Goal: Transaction & Acquisition: Purchase product/service

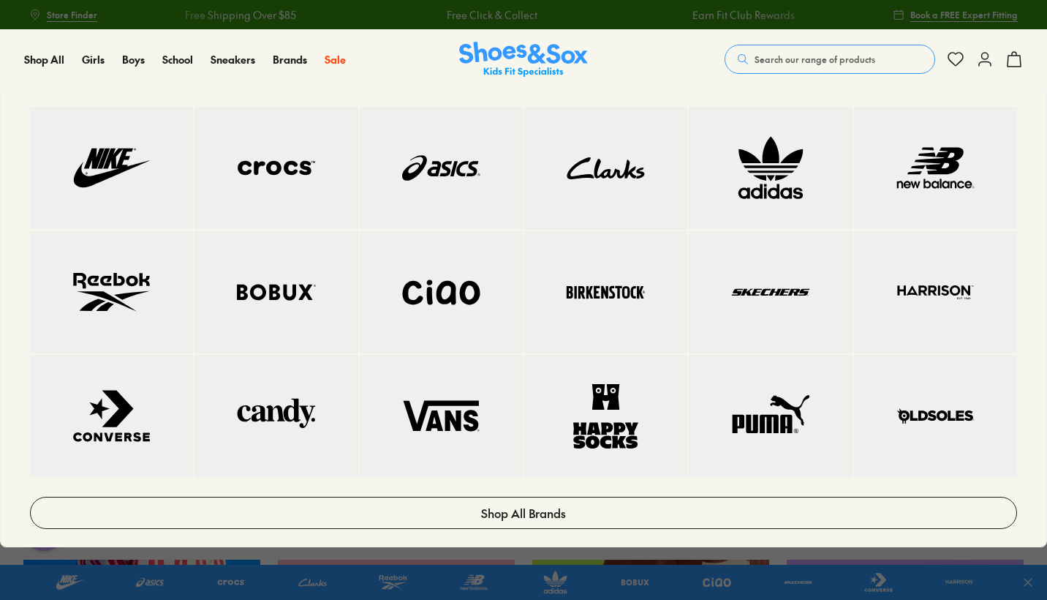
click at [260, 324] on img at bounding box center [276, 292] width 105 height 64
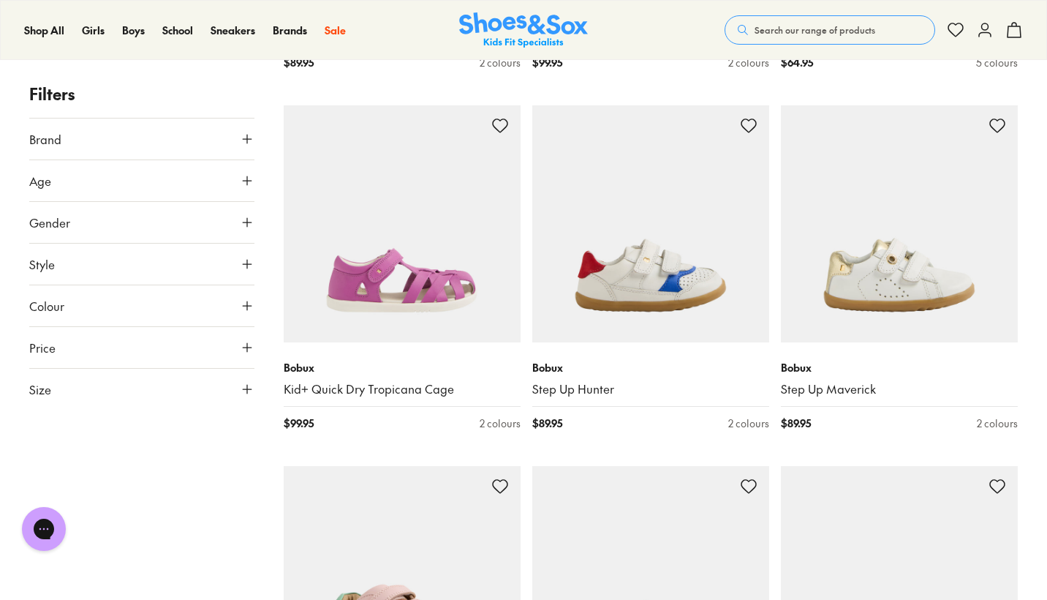
scroll to position [553, 0]
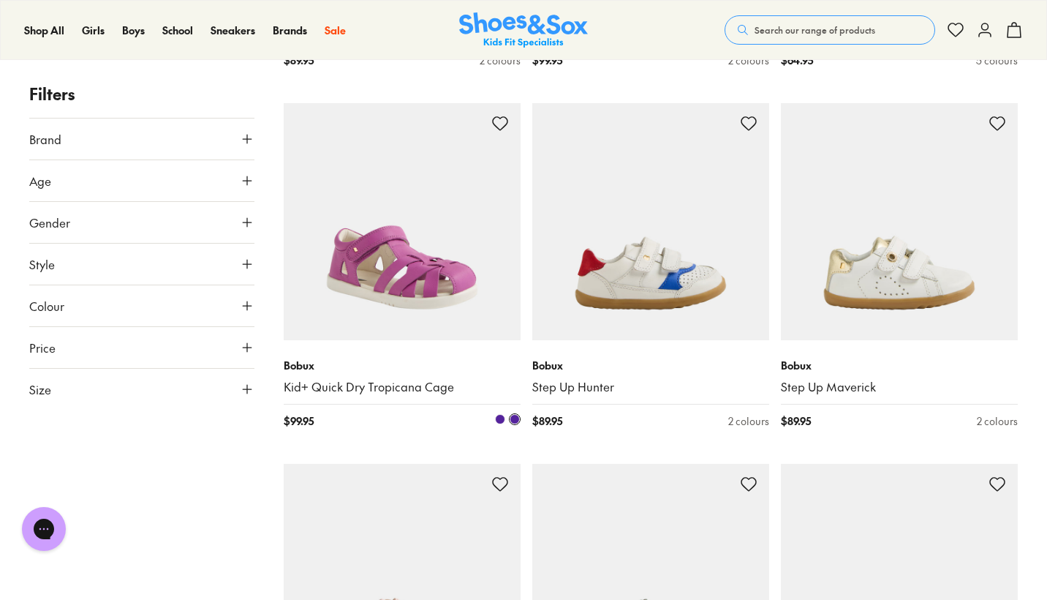
click at [311, 315] on img at bounding box center [402, 221] width 237 height 237
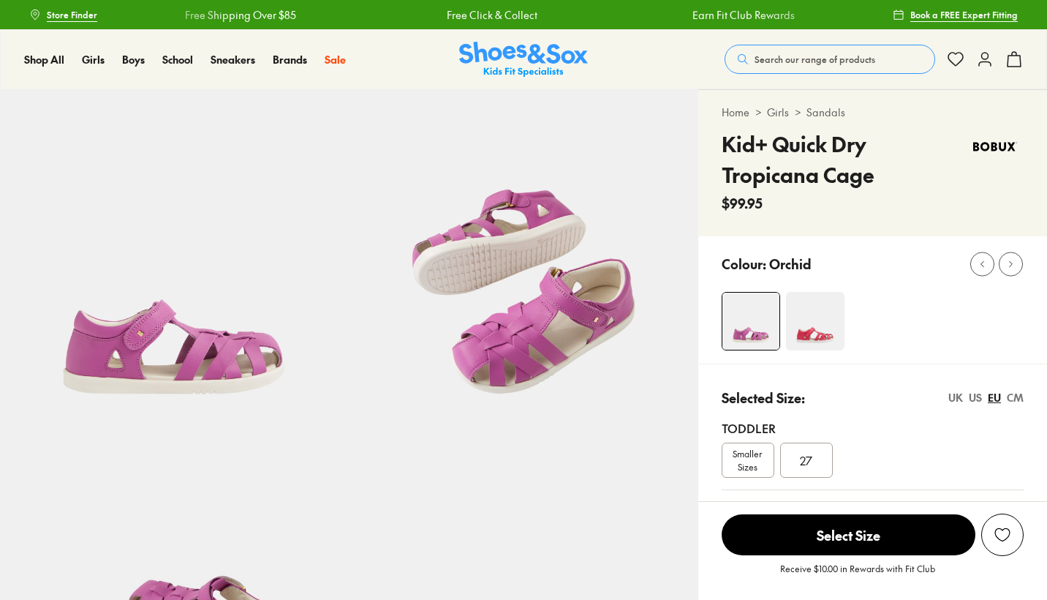
select select "*"
click at [819, 314] on img at bounding box center [815, 321] width 58 height 58
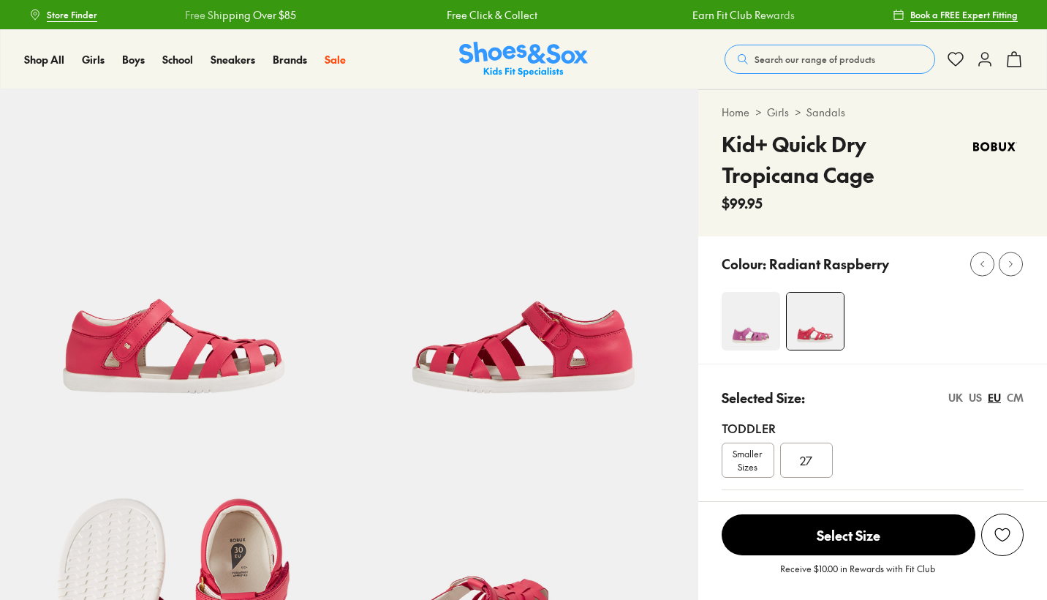
select select "*"
click at [951, 397] on div "UK" at bounding box center [955, 397] width 15 height 15
click at [978, 398] on div "US" at bounding box center [975, 397] width 13 height 15
click at [1014, 398] on div "CM" at bounding box center [1015, 397] width 17 height 15
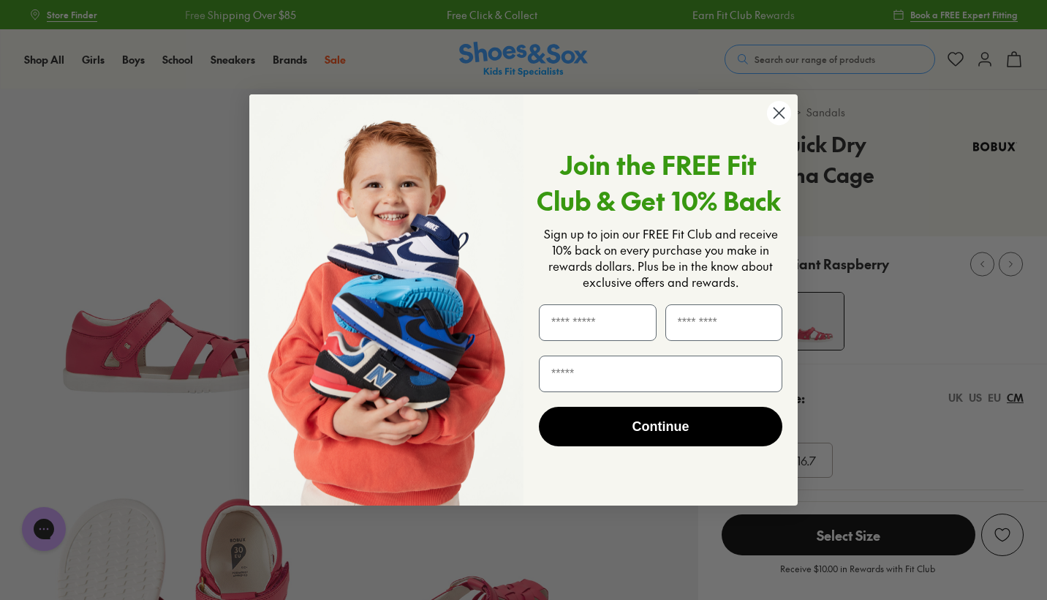
click at [779, 112] on icon "Close dialog" at bounding box center [779, 112] width 10 height 10
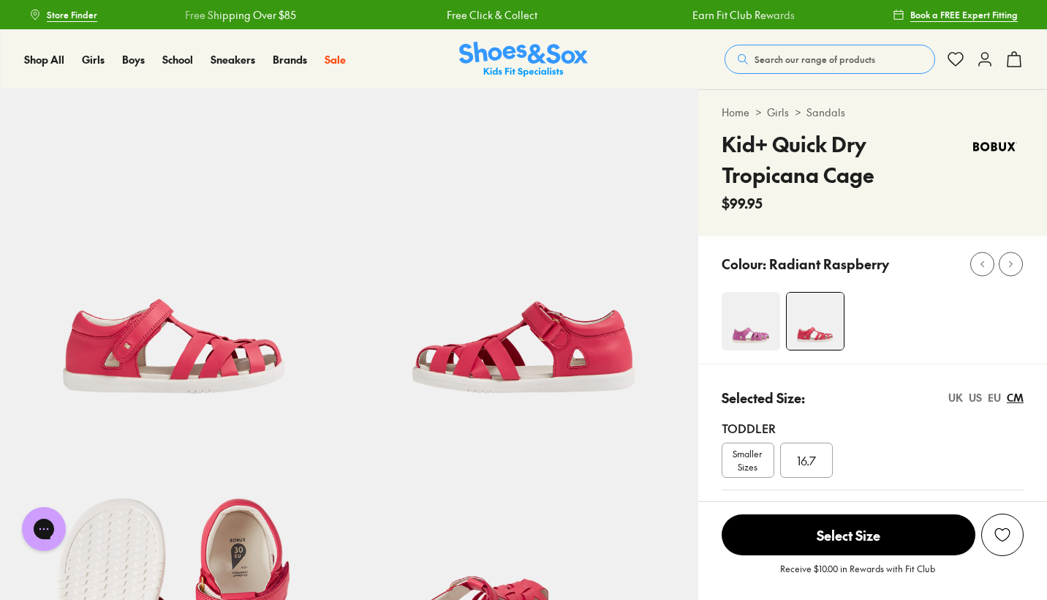
click at [818, 457] on div "16.7" at bounding box center [806, 459] width 53 height 35
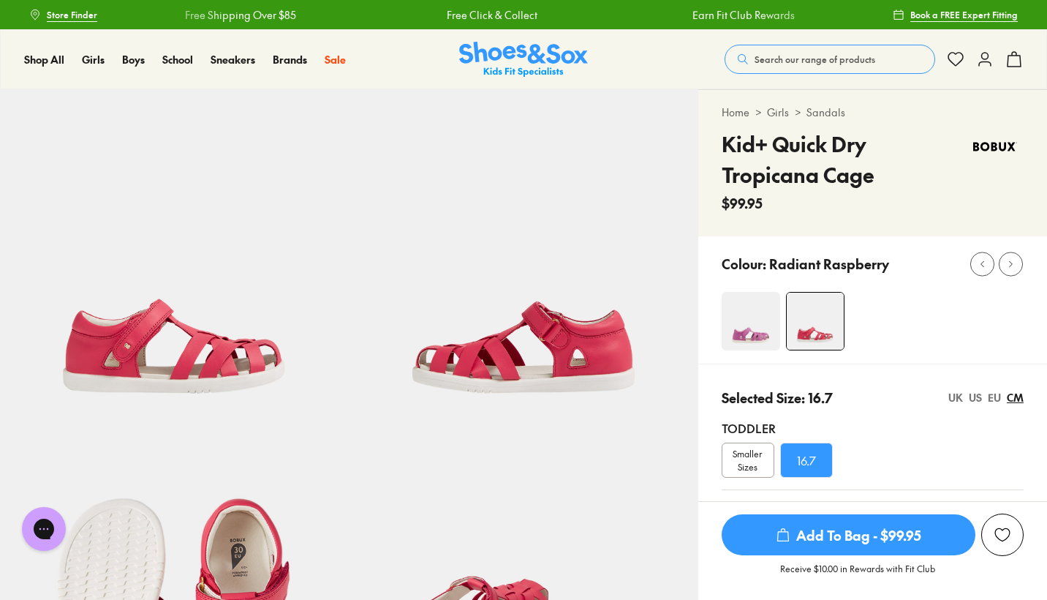
click at [749, 462] on span "Smaller Sizes" at bounding box center [747, 460] width 51 height 26
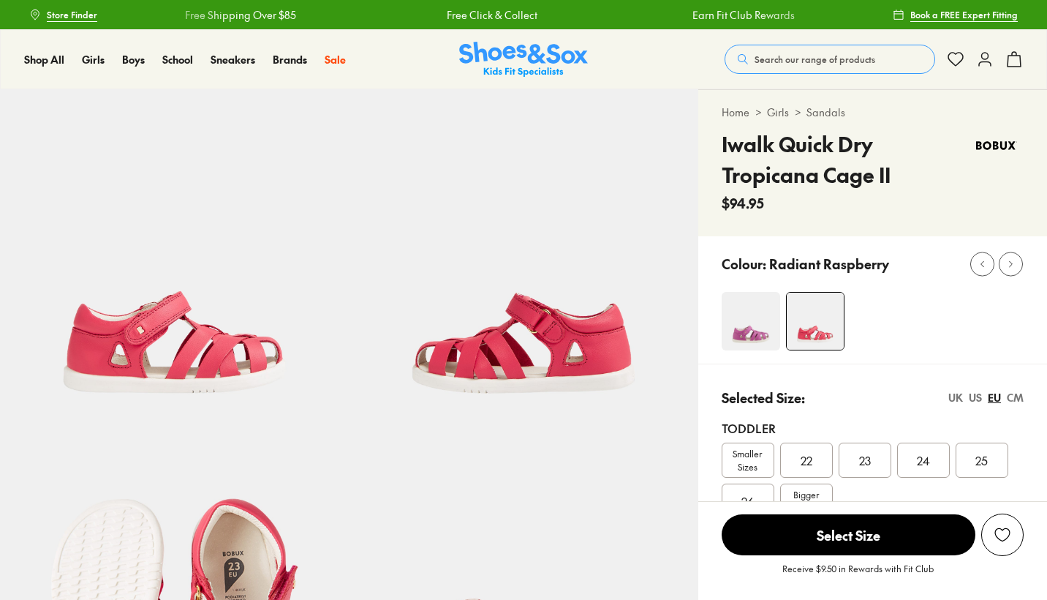
select select "*"
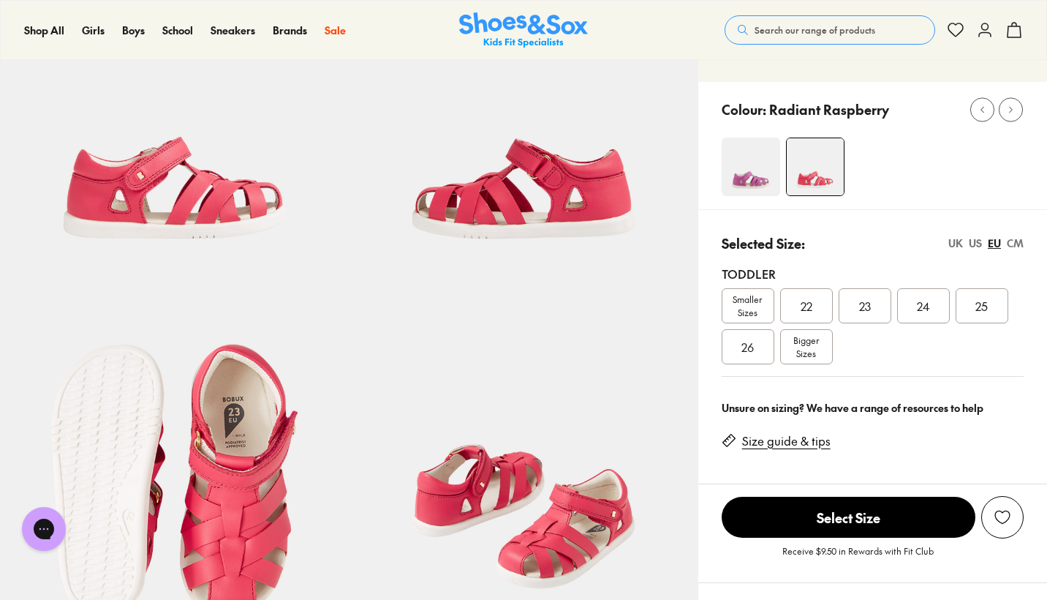
scroll to position [155, 0]
click at [812, 341] on span "Bigger Sizes" at bounding box center [806, 346] width 26 height 26
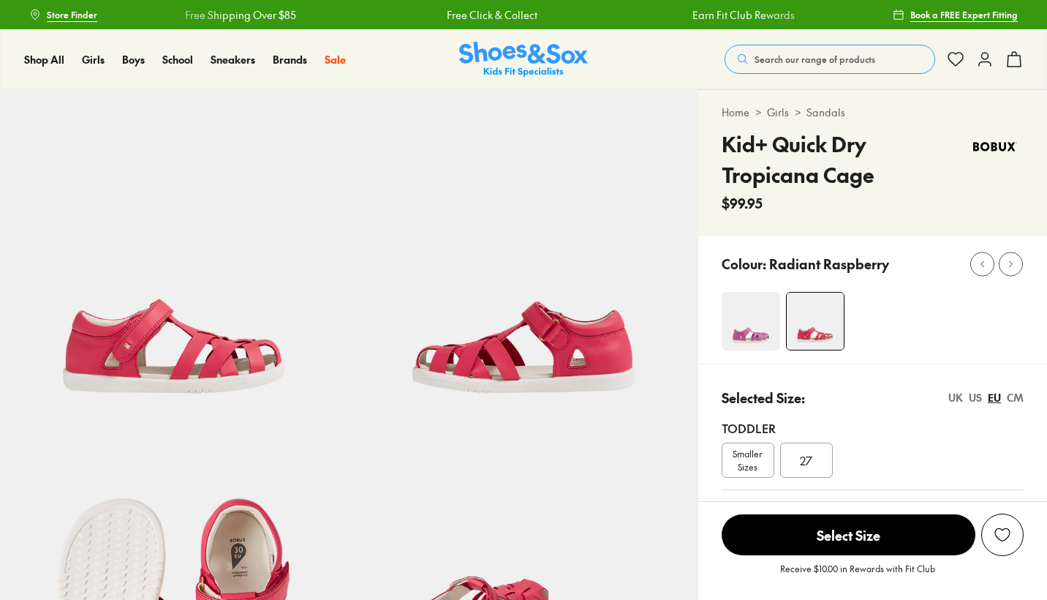
select select "*"
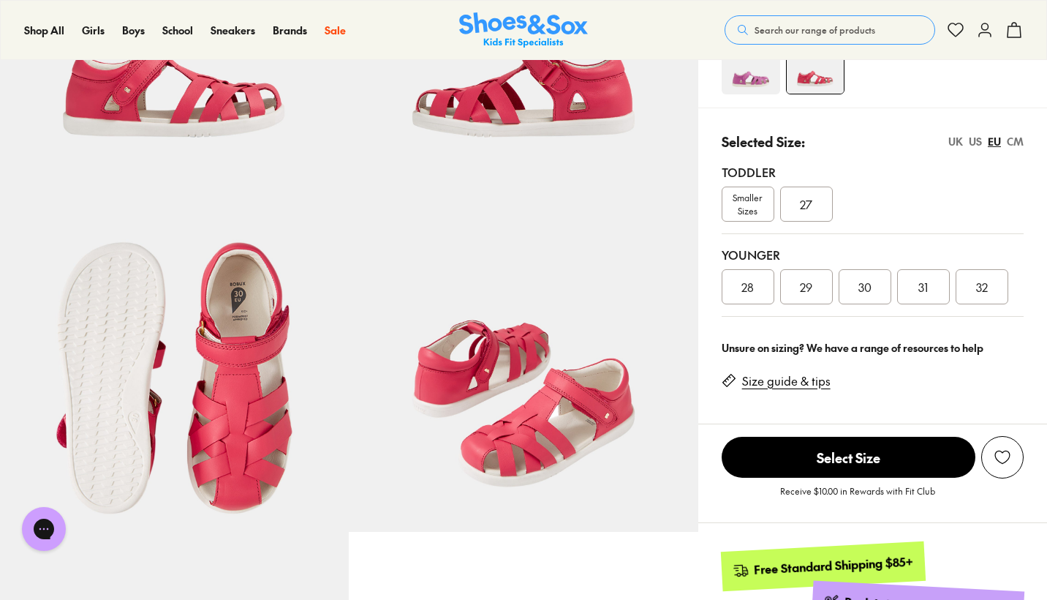
scroll to position [258, 0]
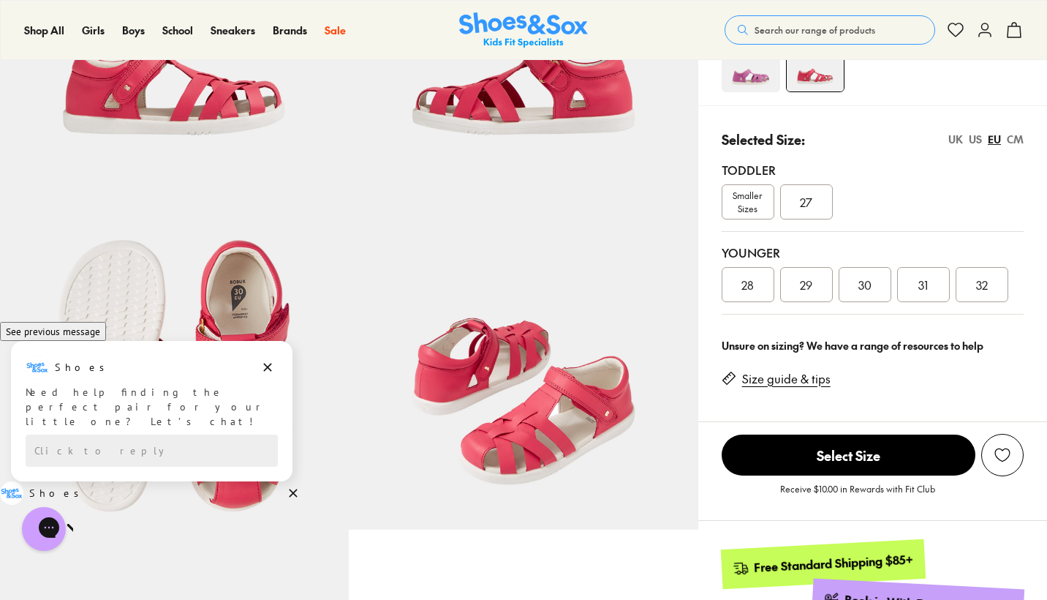
click at [766, 382] on link "Size guide & tips" at bounding box center [786, 379] width 88 height 16
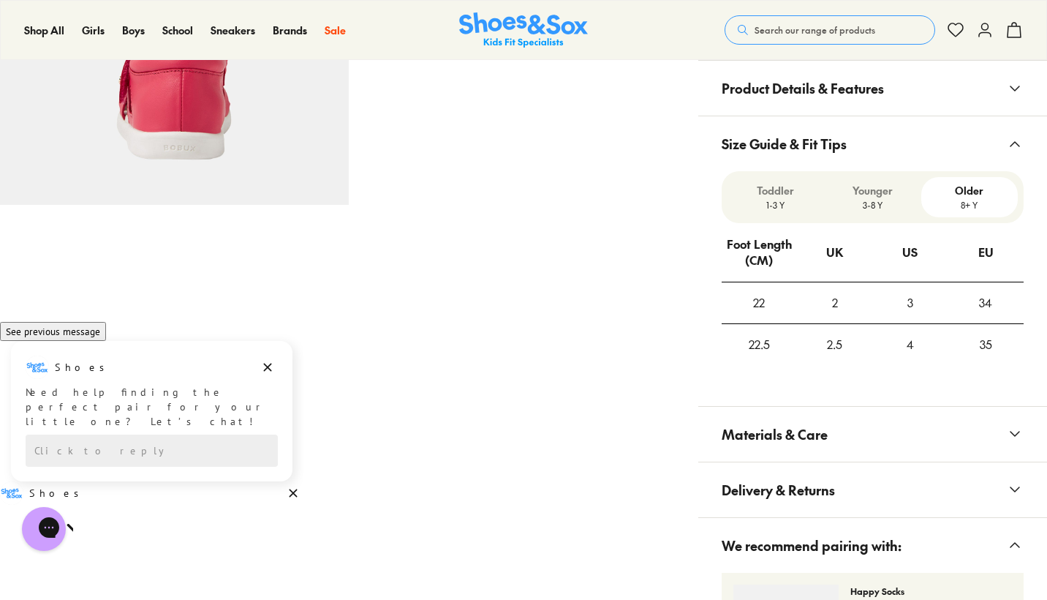
scroll to position [1046, 0]
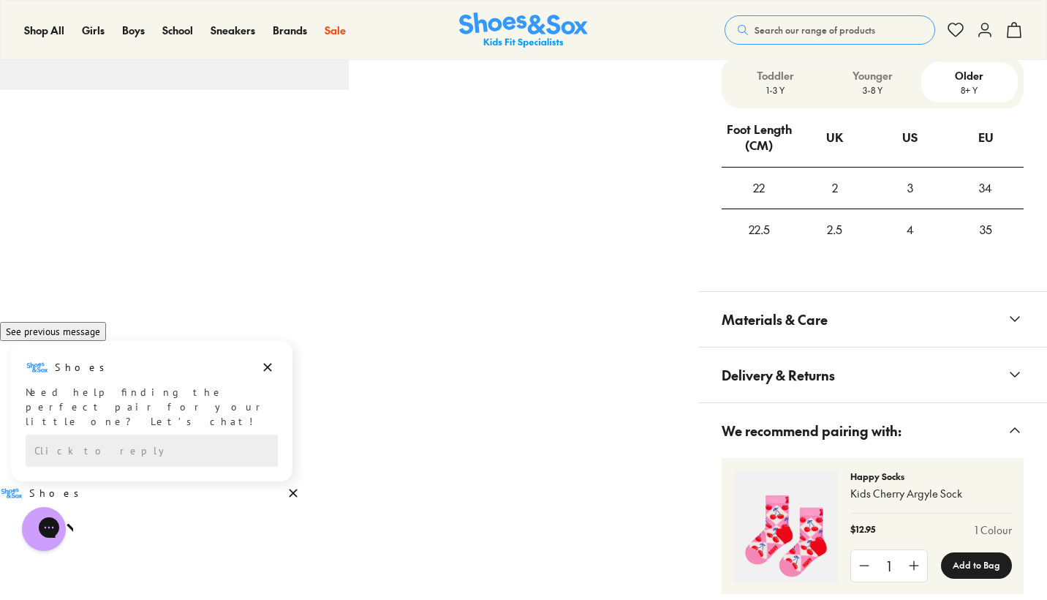
click at [777, 84] on p "1-3 Y" at bounding box center [775, 89] width 85 height 13
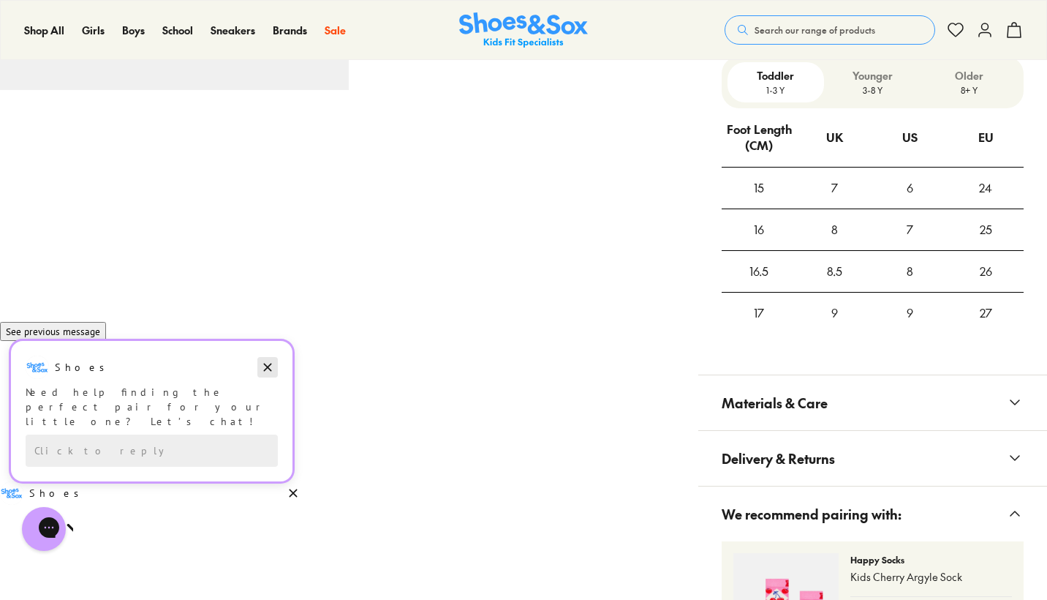
click at [268, 371] on icon "Dismiss campaign" at bounding box center [268, 367] width 8 height 8
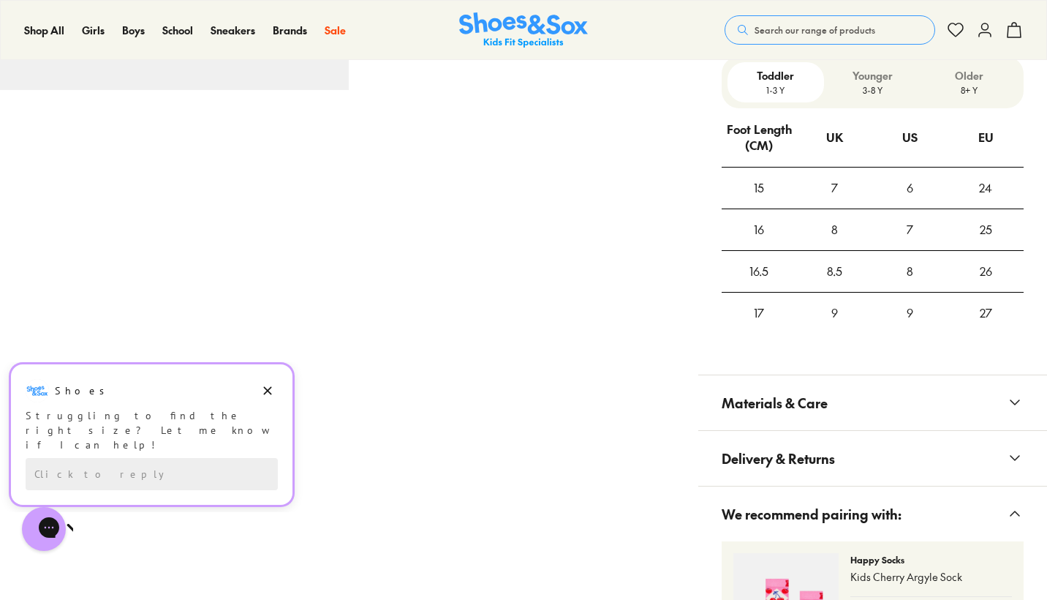
scroll to position [258, 0]
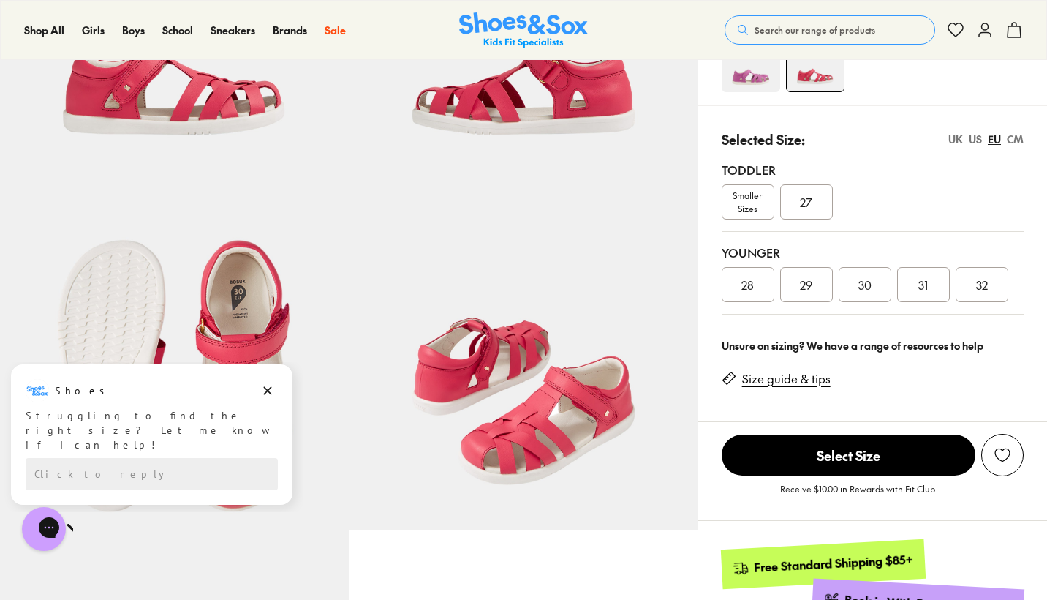
click at [957, 138] on div "UK" at bounding box center [955, 139] width 15 height 15
click at [746, 200] on span "Smaller Sizes" at bounding box center [747, 202] width 51 height 26
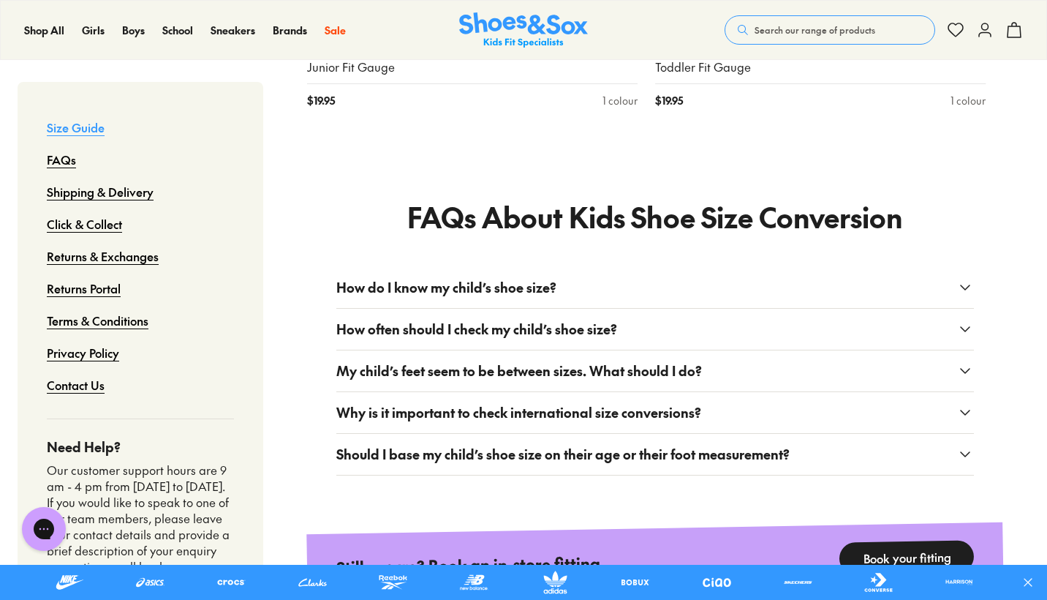
scroll to position [2028, 0]
click at [967, 278] on icon at bounding box center [965, 287] width 18 height 18
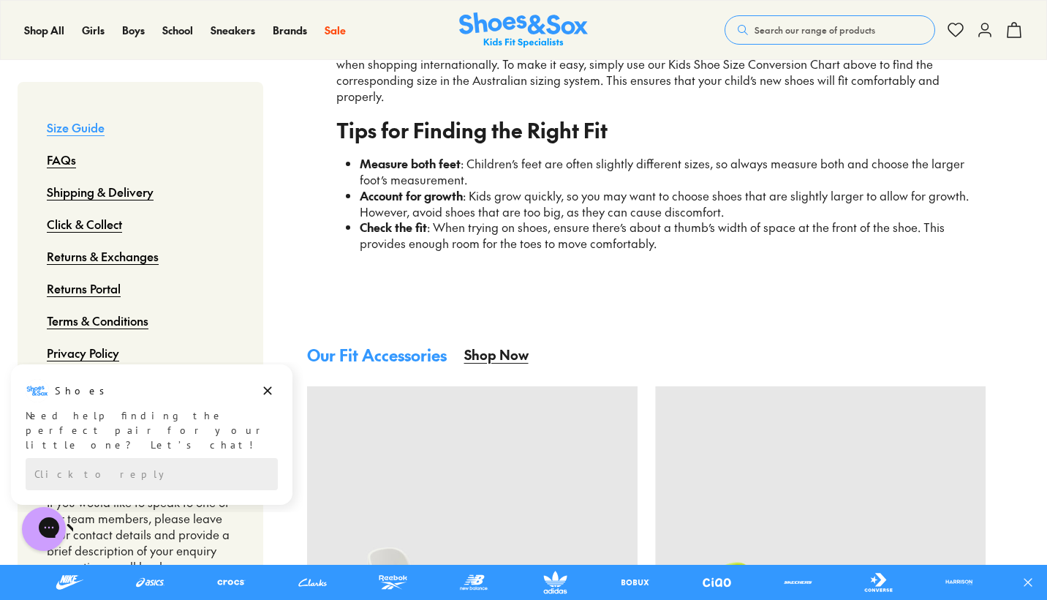
scroll to position [1292, 0]
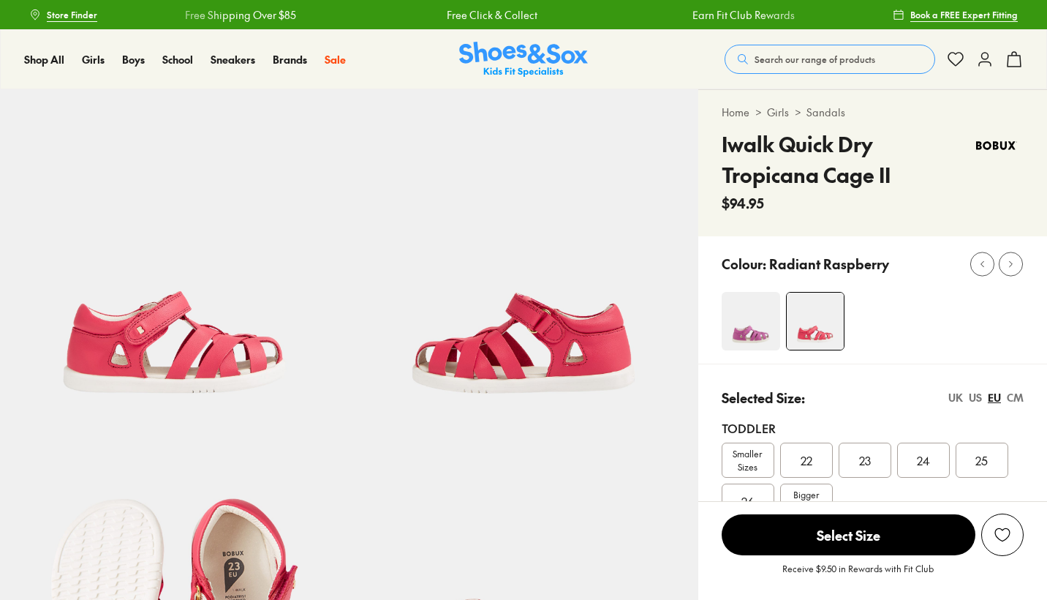
select select "*"
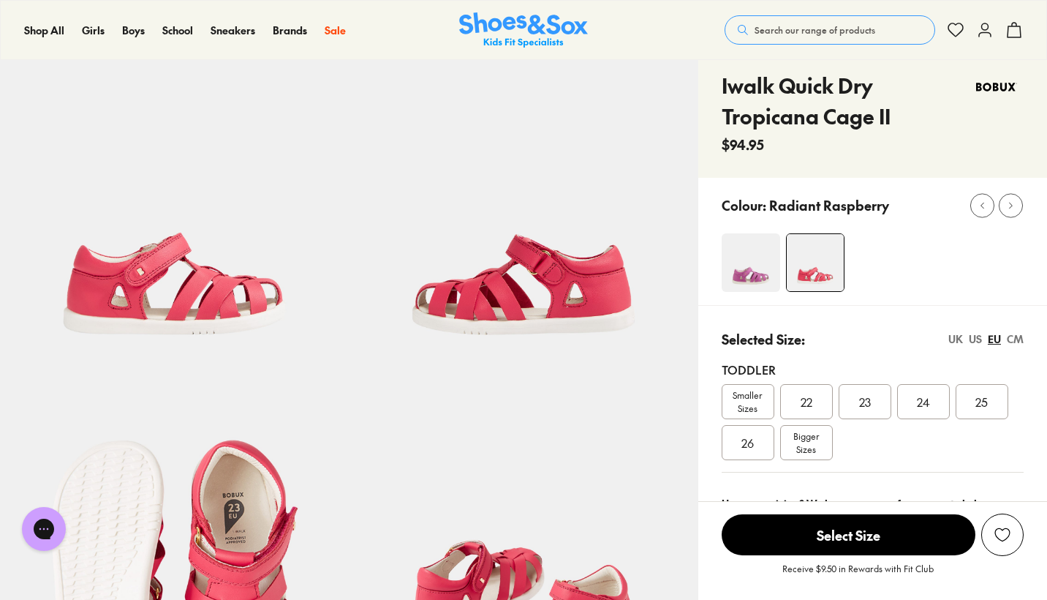
scroll to position [59, 0]
click at [743, 404] on span "Smaller Sizes" at bounding box center [747, 401] width 51 height 26
click at [954, 339] on div "UK" at bounding box center [955, 337] width 15 height 15
click at [747, 441] on span "08.5" at bounding box center [747, 442] width 23 height 18
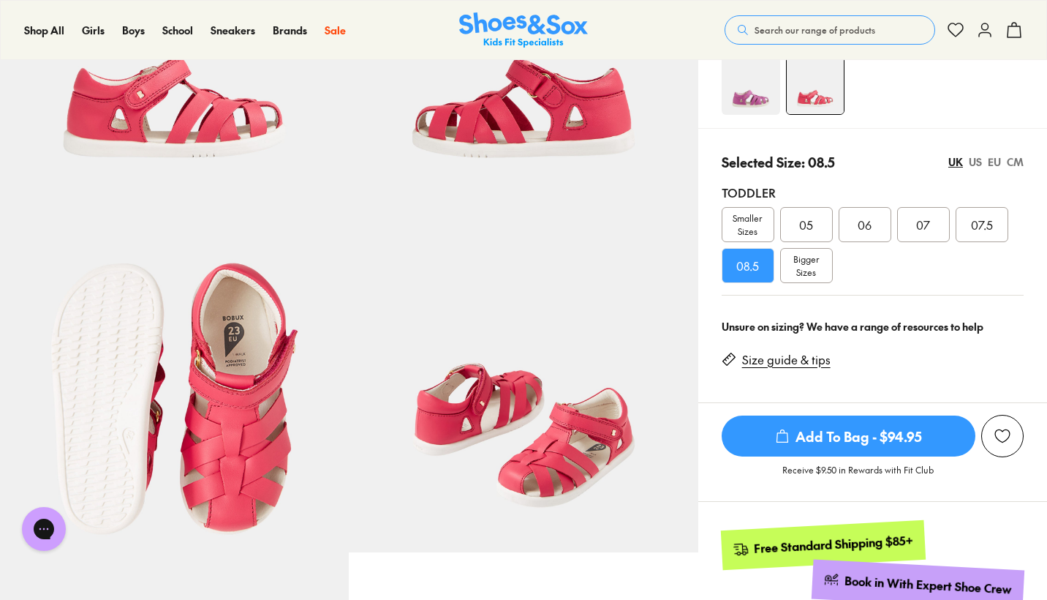
scroll to position [237, 0]
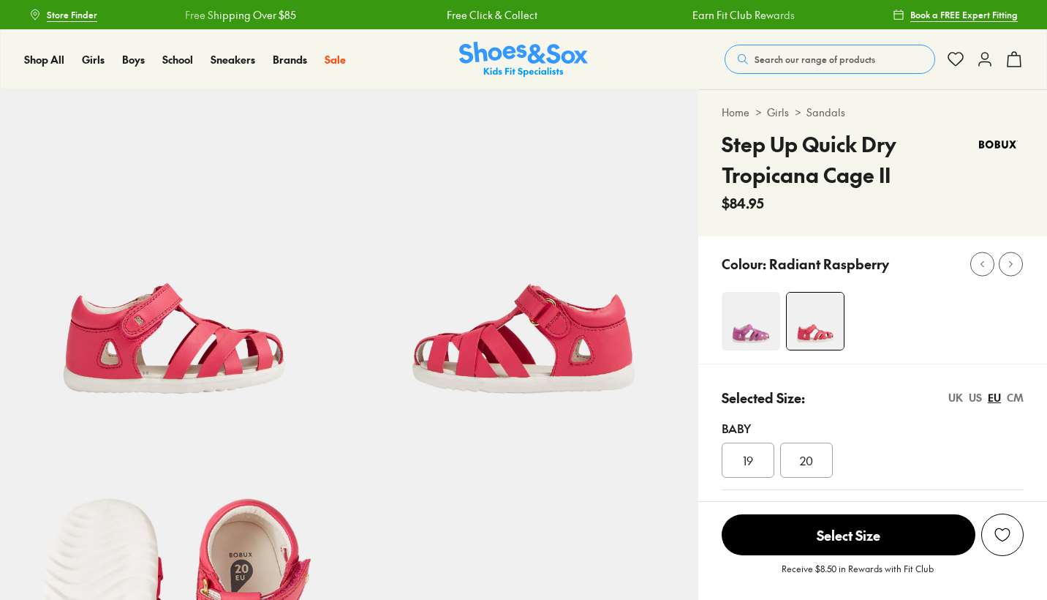
select select "*"
click at [958, 398] on div "UK" at bounding box center [955, 397] width 15 height 15
click at [1012, 262] on icon at bounding box center [1010, 263] width 11 height 11
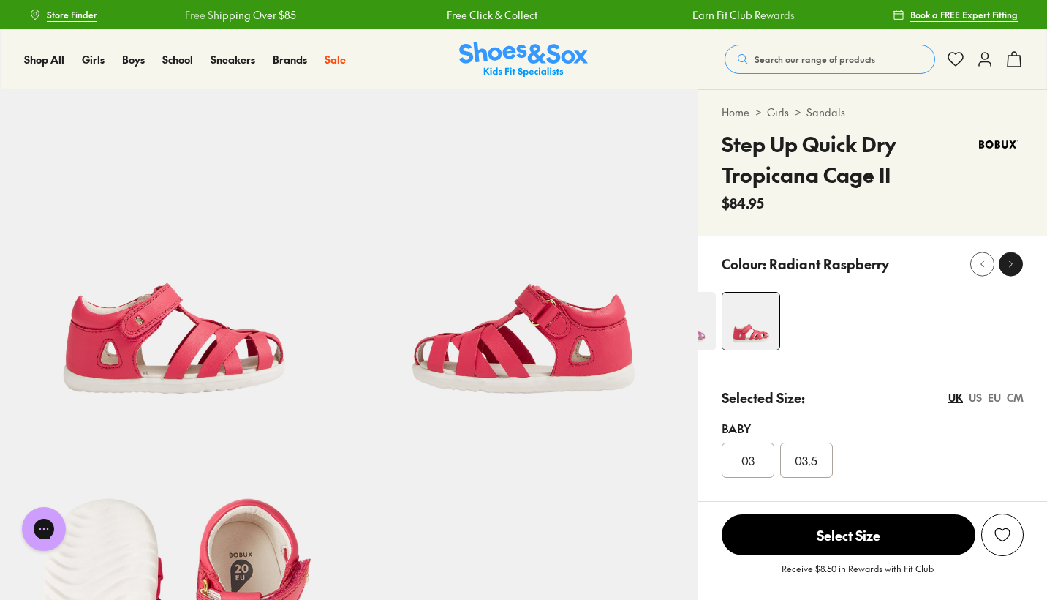
click at [1012, 262] on icon at bounding box center [1010, 263] width 11 height 11
